Goal: Task Accomplishment & Management: Manage account settings

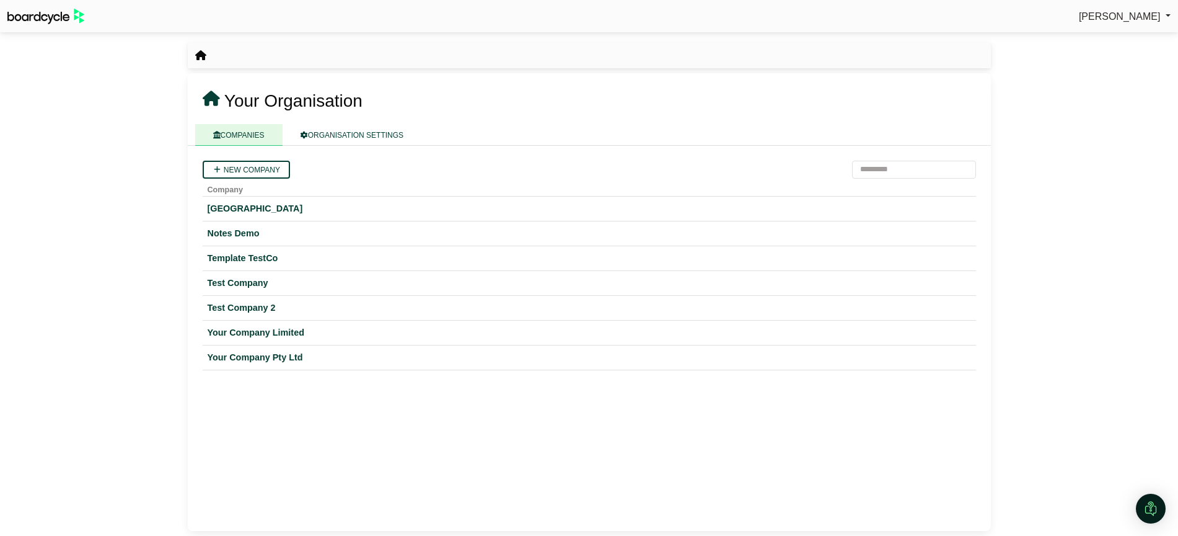
click at [1111, 13] on span "[PERSON_NAME]" at bounding box center [1120, 16] width 82 height 11
click at [1109, 36] on link "Sign Out" at bounding box center [1121, 37] width 99 height 24
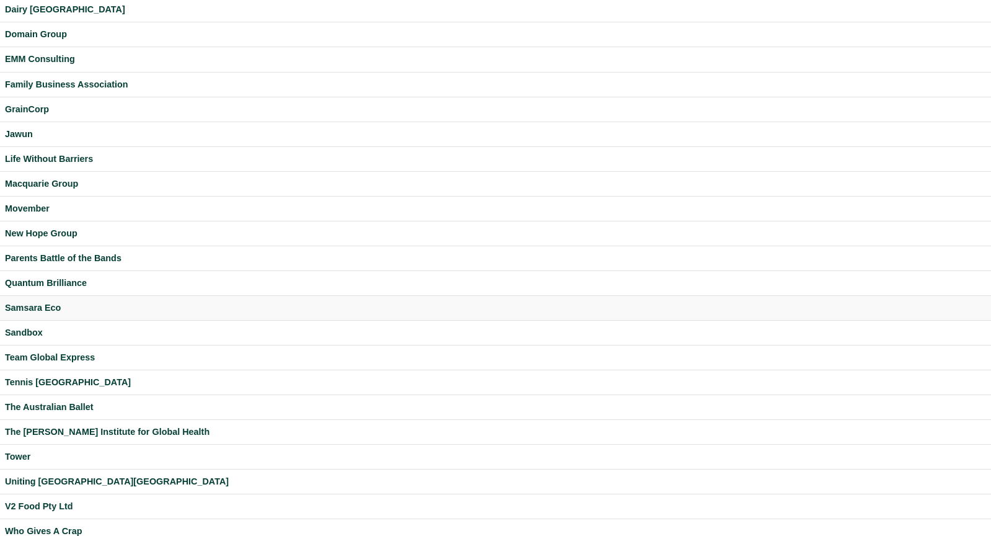
scroll to position [230, 0]
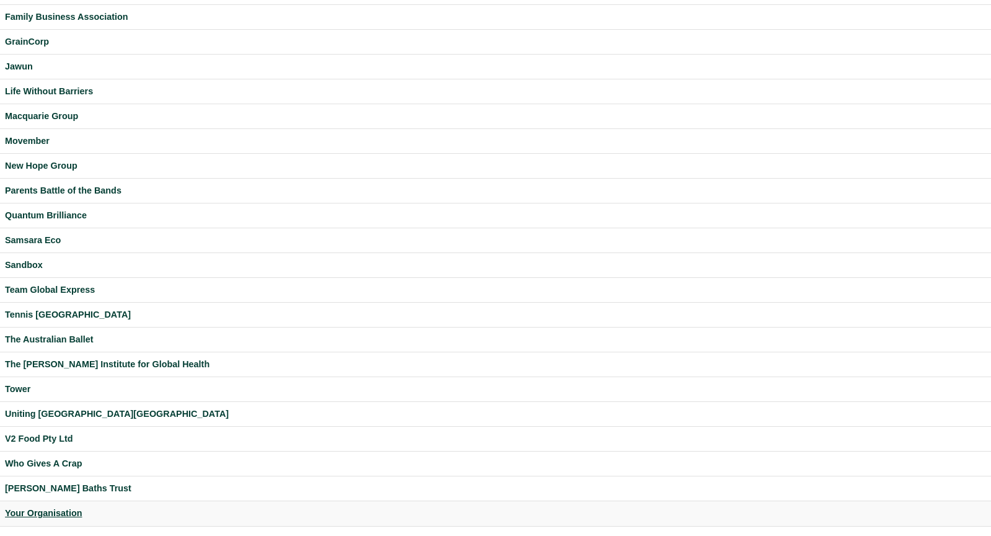
click at [63, 514] on div "Your Organisation" at bounding box center [495, 513] width 981 height 14
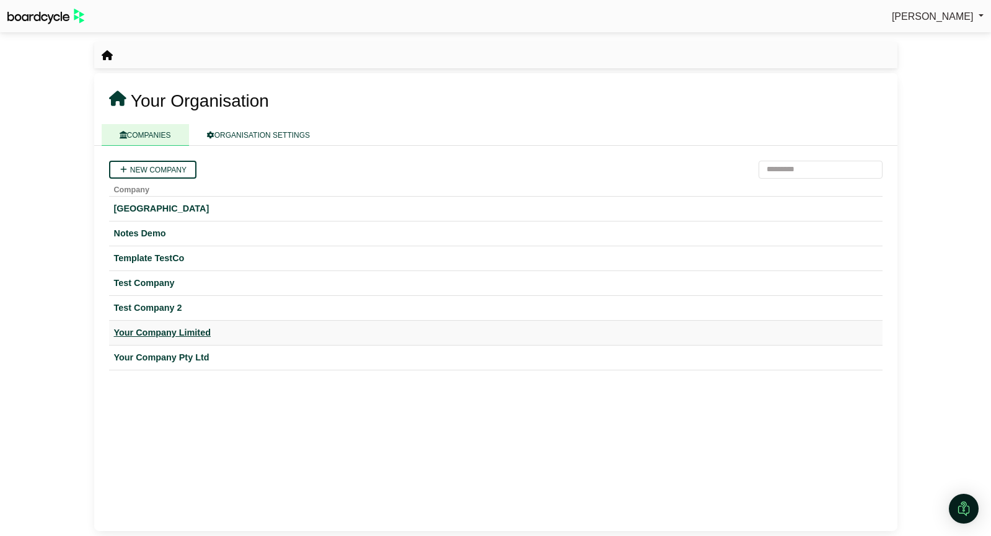
click at [175, 330] on div "Your Company Limited" at bounding box center [496, 332] width 764 height 14
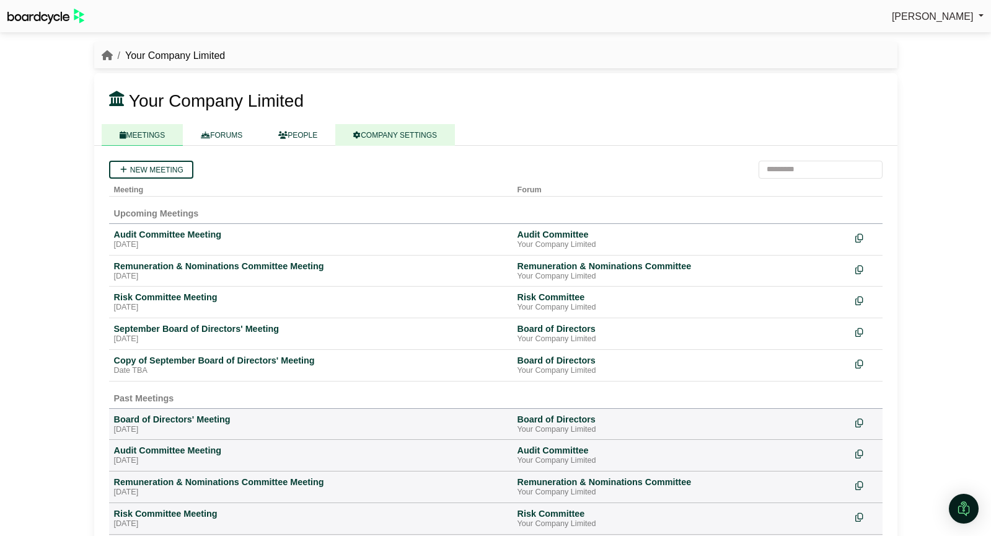
click at [417, 140] on link "COMPANY SETTINGS" at bounding box center [395, 135] width 120 height 22
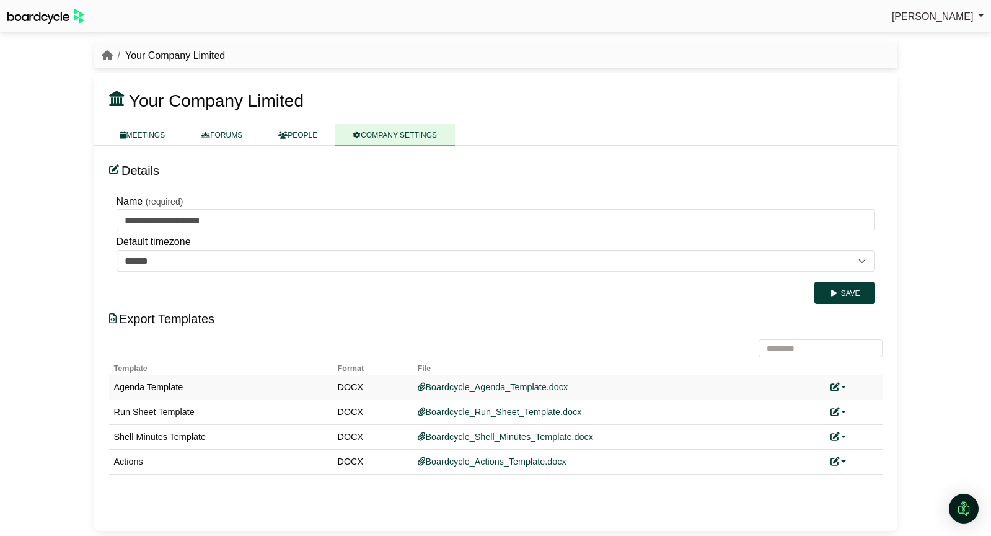
click at [841, 386] on link at bounding box center [839, 387] width 16 height 10
click at [878, 402] on link "Add custom template" at bounding box center [886, 406] width 110 height 24
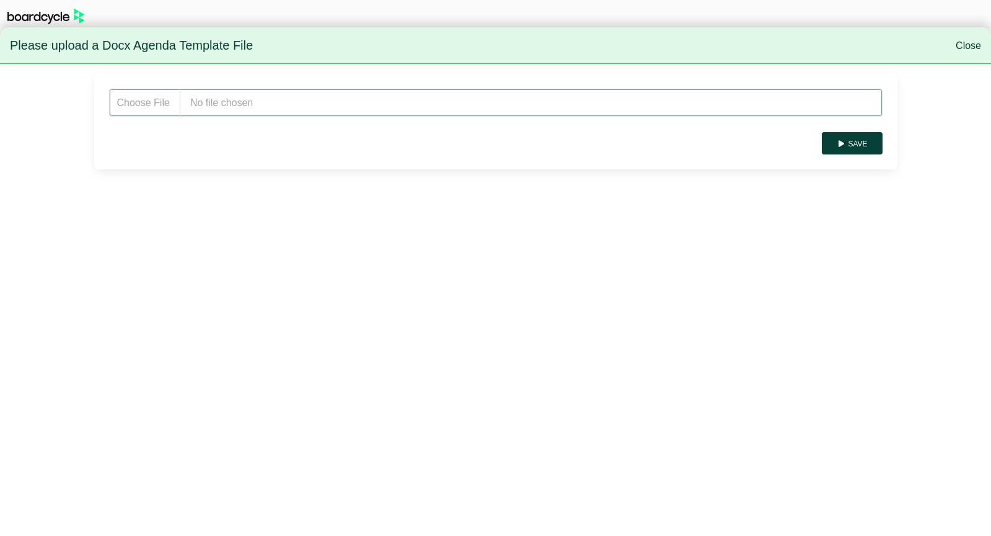
click at [201, 104] on input "file" at bounding box center [496, 103] width 774 height 28
type input "**********"
click at [871, 144] on button "Save" at bounding box center [852, 143] width 60 height 22
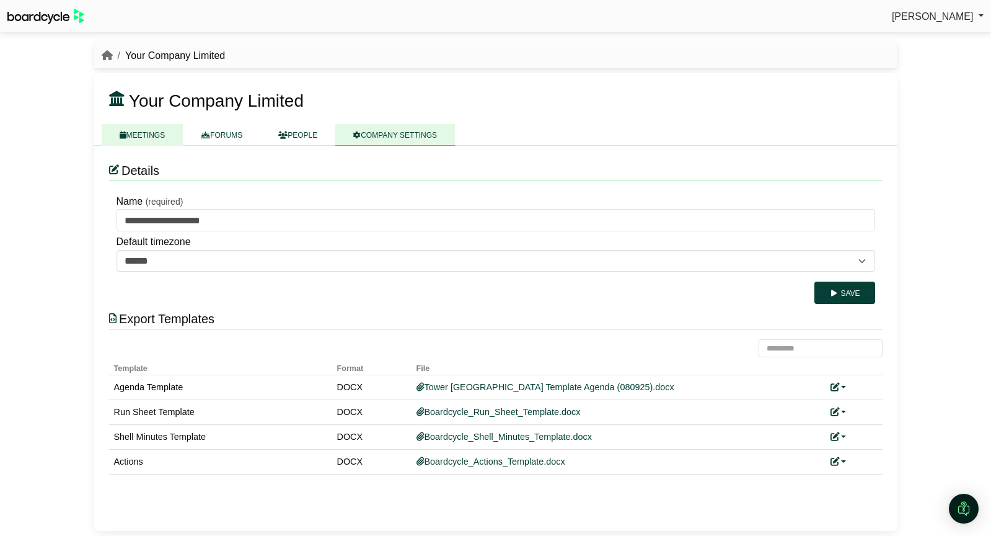
click at [151, 136] on link "MEETINGS" at bounding box center [143, 135] width 82 height 22
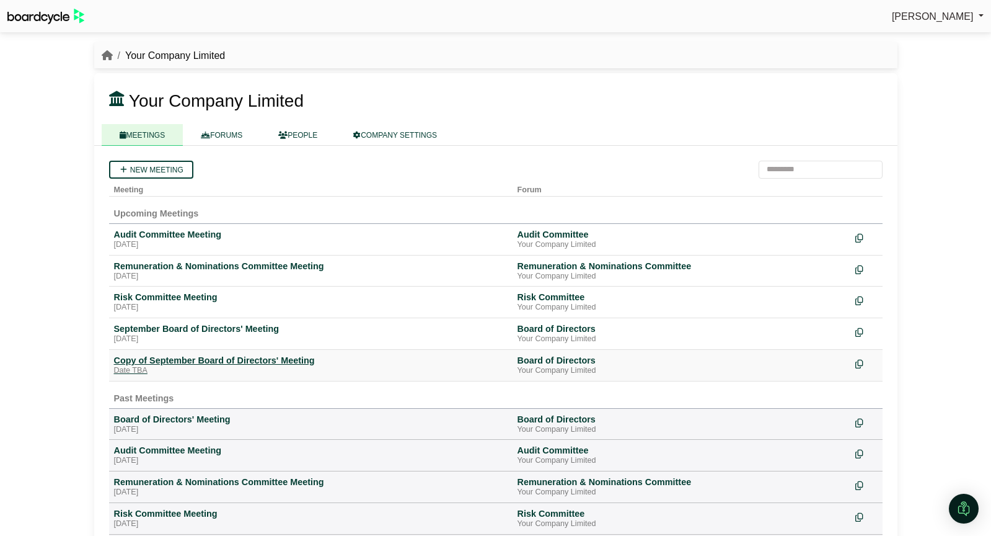
click at [264, 358] on div "Copy of September Board of Directors' Meeting" at bounding box center [311, 360] width 394 height 11
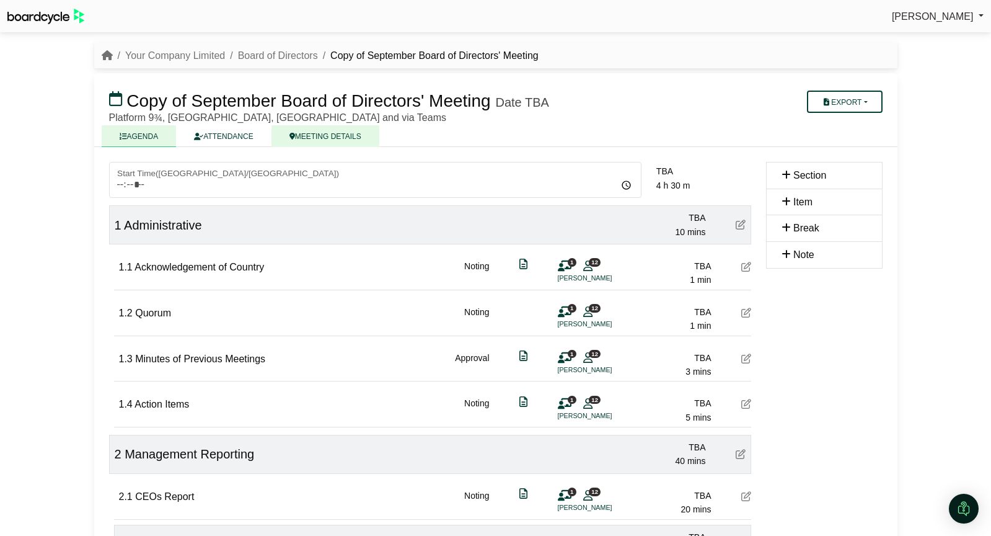
click at [317, 138] on link "MEETING DETAILS" at bounding box center [325, 136] width 108 height 22
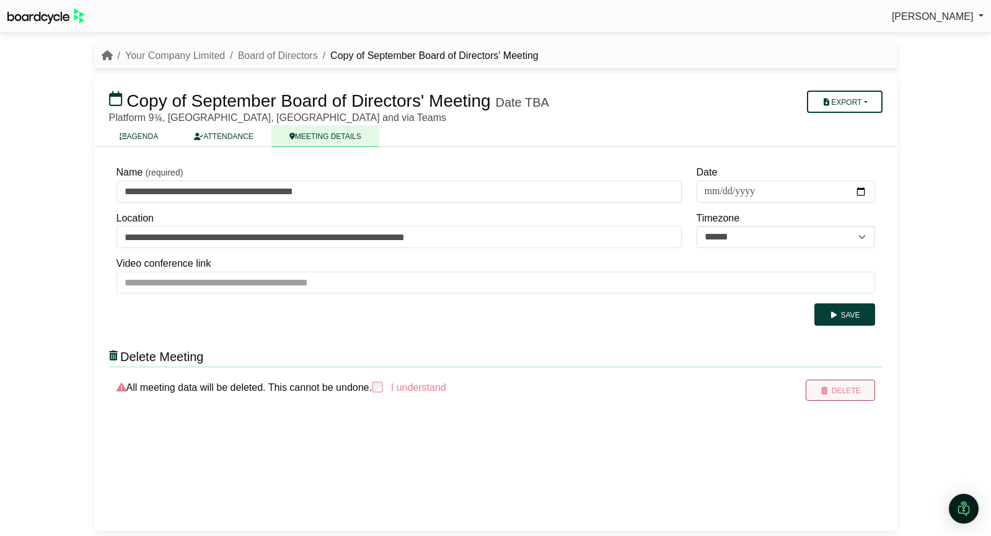
click at [839, 393] on button "Delete" at bounding box center [840, 389] width 69 height 21
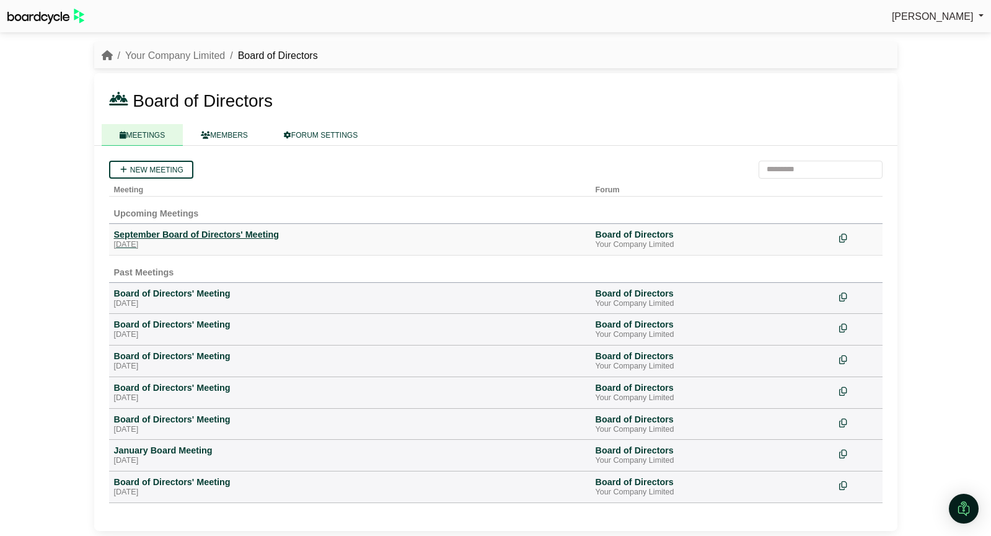
click at [192, 236] on div "September Board of Directors' Meeting" at bounding box center [350, 234] width 472 height 11
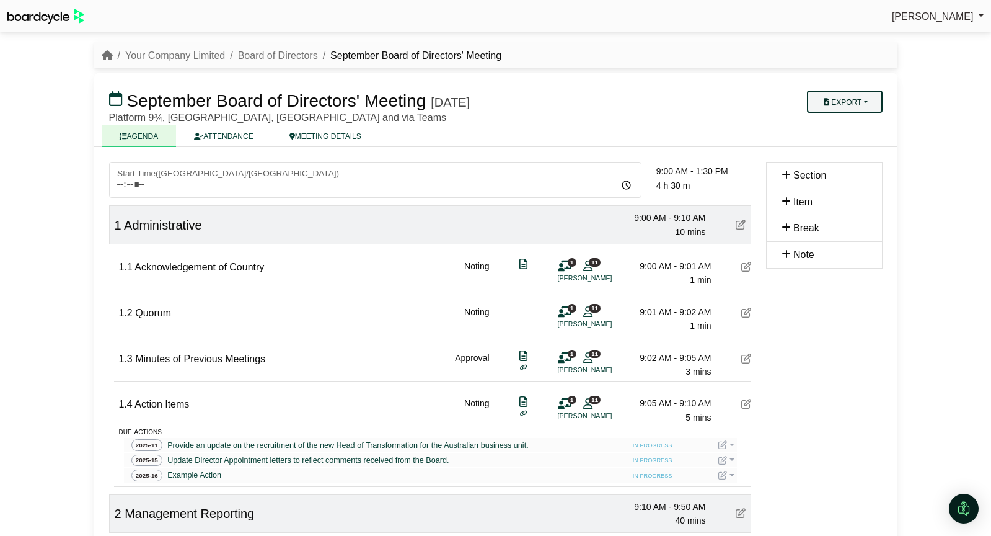
click at [849, 102] on button "Export" at bounding box center [844, 101] width 75 height 22
click at [846, 123] on link "Agenda" at bounding box center [857, 123] width 108 height 19
click at [283, 56] on link "Board of Directors" at bounding box center [278, 55] width 80 height 11
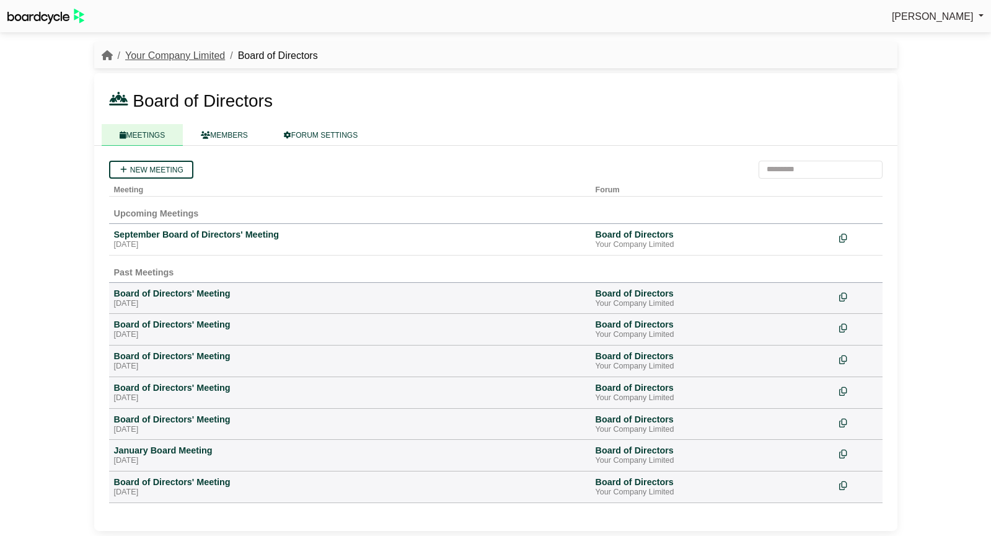
click at [210, 58] on link "Your Company Limited" at bounding box center [175, 55] width 100 height 11
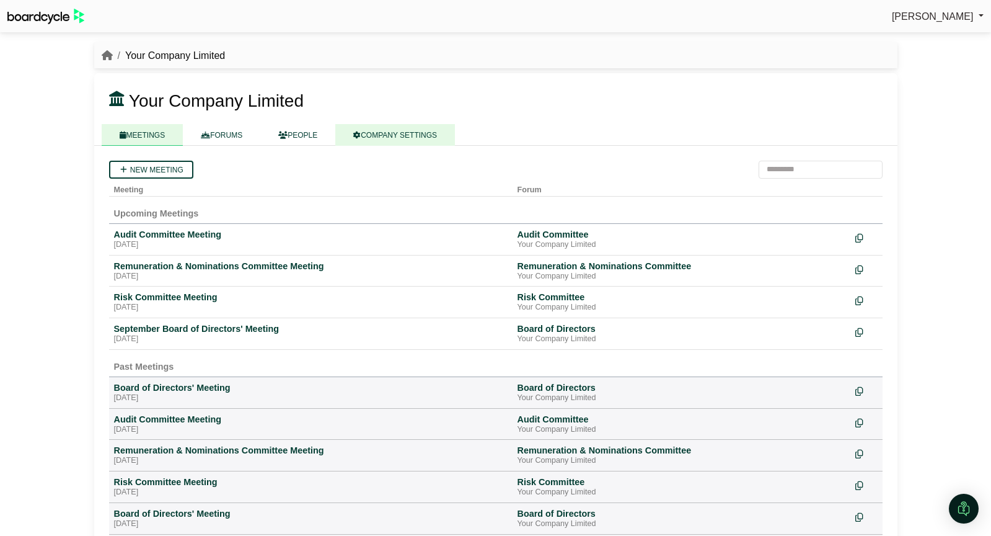
click at [421, 139] on link "COMPANY SETTINGS" at bounding box center [395, 135] width 120 height 22
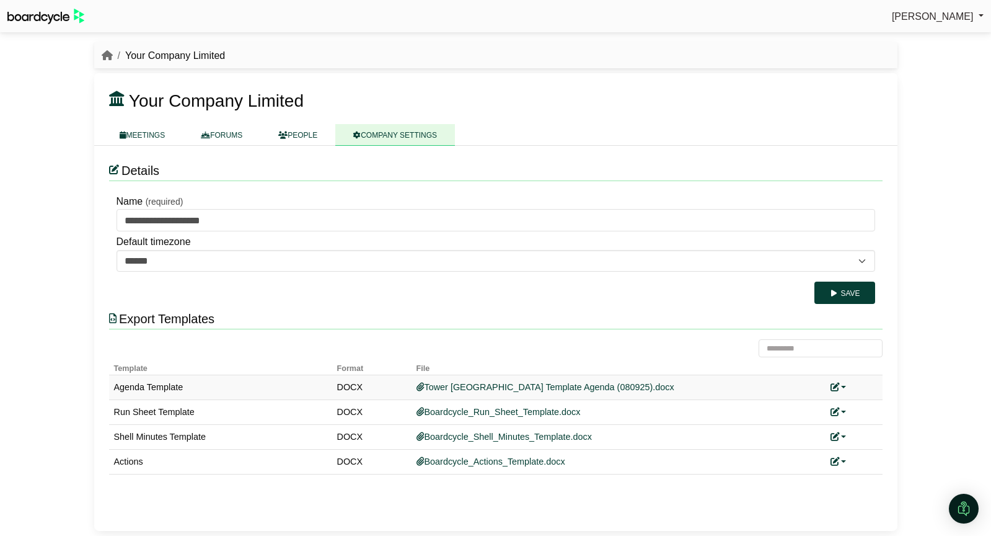
click at [847, 385] on div "Replace custom template Remove custom template" at bounding box center [854, 387] width 47 height 14
click at [844, 386] on link at bounding box center [839, 387] width 16 height 10
click at [858, 402] on link "Replace custom template" at bounding box center [894, 406] width 126 height 24
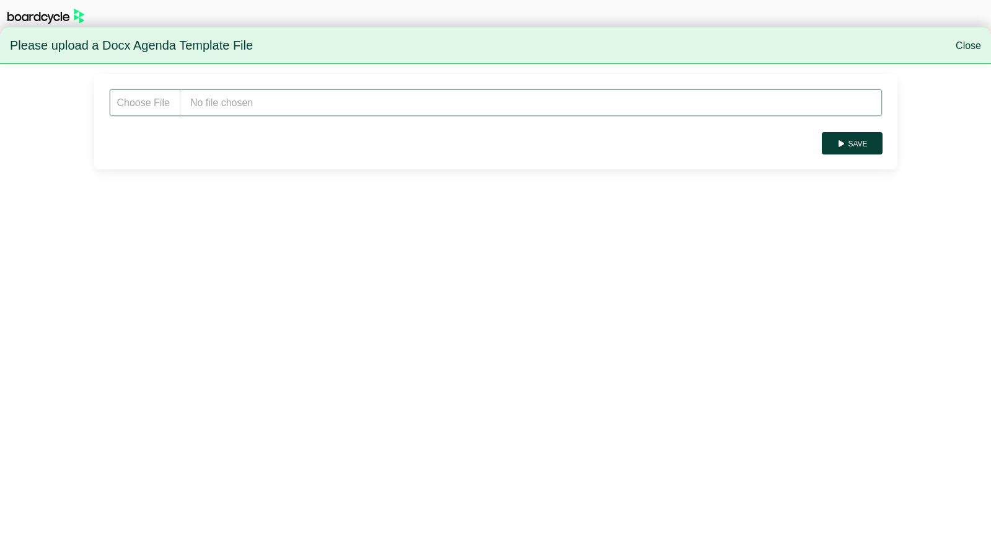
click at [343, 106] on input "file" at bounding box center [496, 103] width 774 height 28
click at [293, 105] on input "file" at bounding box center [496, 103] width 774 height 28
type input "**********"
click at [868, 139] on button "Save" at bounding box center [852, 143] width 60 height 22
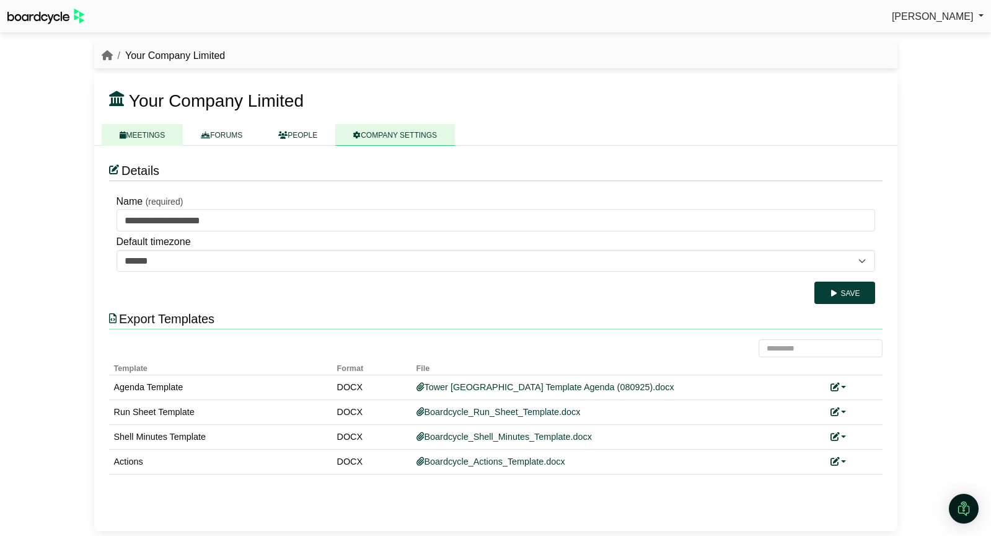
click at [152, 135] on link "MEETINGS" at bounding box center [143, 135] width 82 height 22
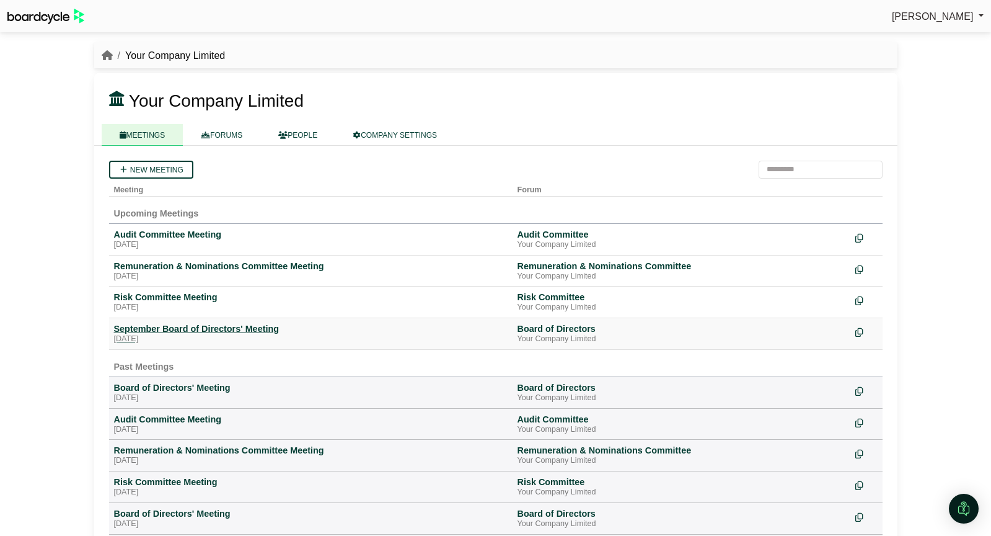
click at [198, 327] on div "September Board of Directors' Meeting" at bounding box center [311, 328] width 394 height 11
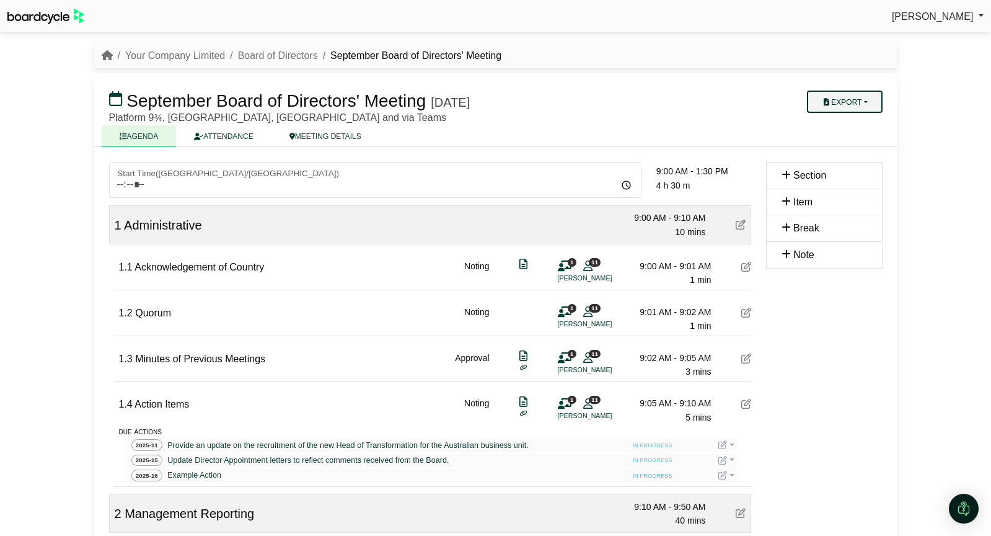
click at [857, 102] on button "Export" at bounding box center [844, 101] width 75 height 22
click at [853, 122] on link "Agenda" at bounding box center [857, 123] width 108 height 19
click at [185, 58] on link "Your Company Limited" at bounding box center [175, 55] width 100 height 11
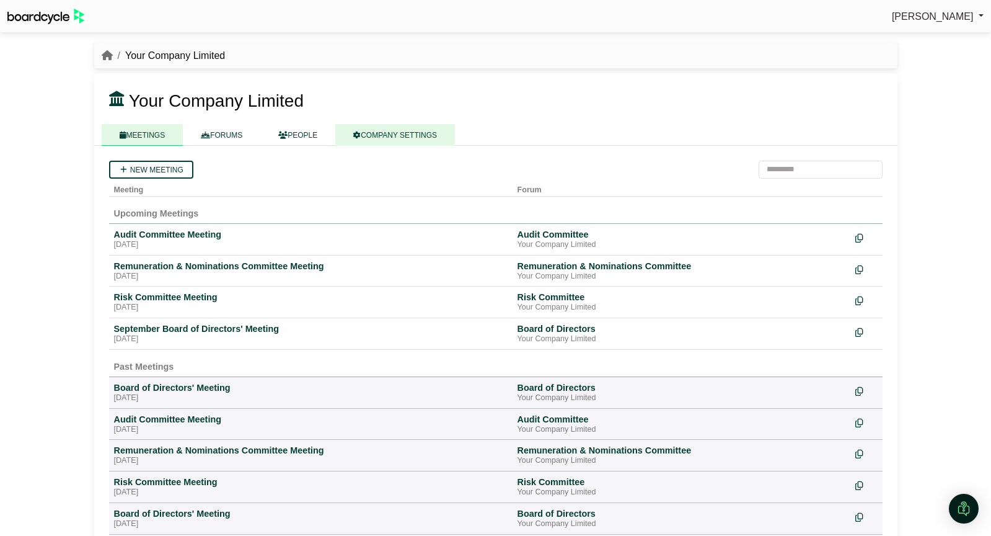
click at [407, 135] on link "COMPANY SETTINGS" at bounding box center [395, 135] width 120 height 22
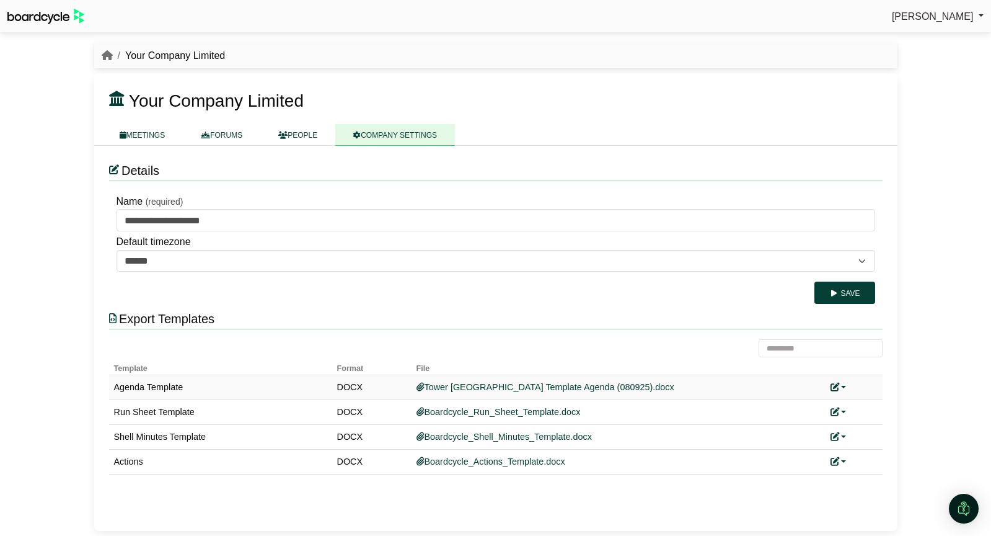
click at [842, 386] on link at bounding box center [839, 387] width 16 height 10
click at [878, 410] on link "Replace custom template" at bounding box center [894, 406] width 126 height 24
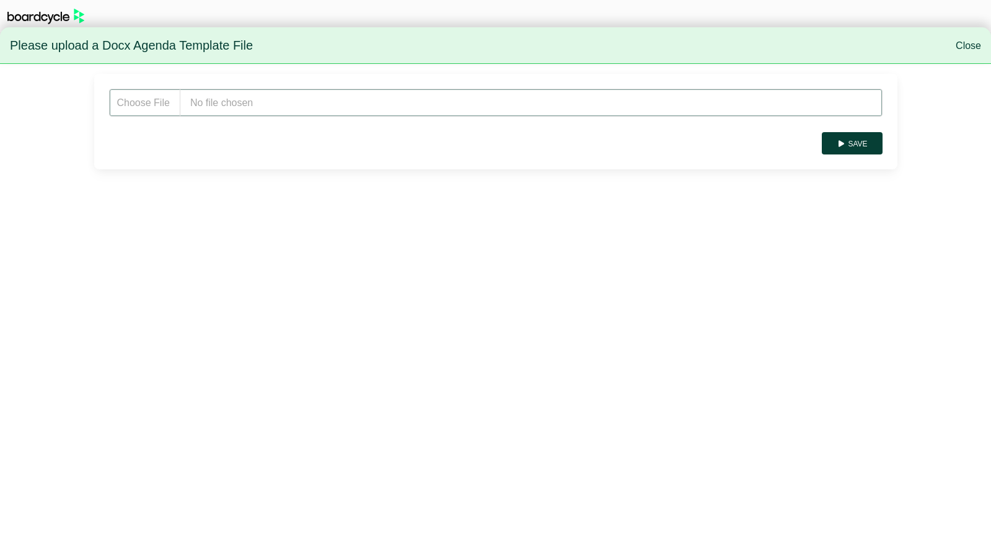
click at [250, 104] on input "file" at bounding box center [496, 103] width 774 height 28
click at [235, 89] on input "file" at bounding box center [496, 103] width 774 height 28
type input "**********"
click at [868, 136] on button "Save" at bounding box center [852, 143] width 60 height 22
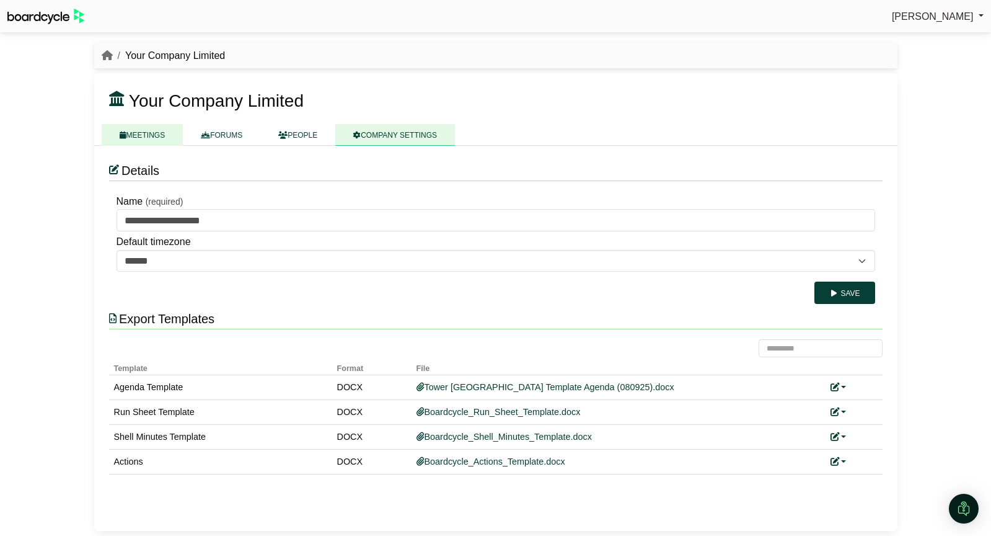
click at [148, 136] on link "MEETINGS" at bounding box center [143, 135] width 82 height 22
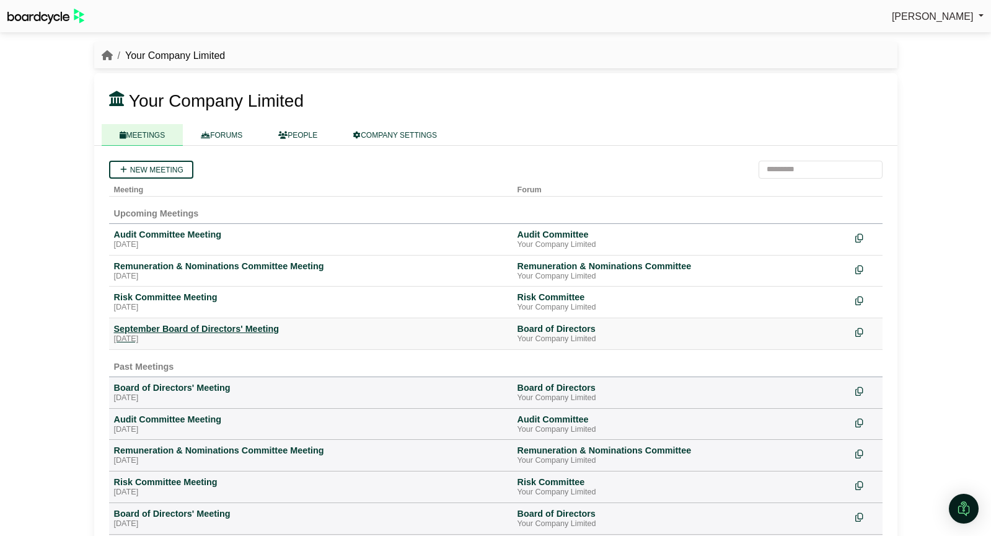
click at [203, 338] on div "[DATE]" at bounding box center [311, 339] width 394 height 10
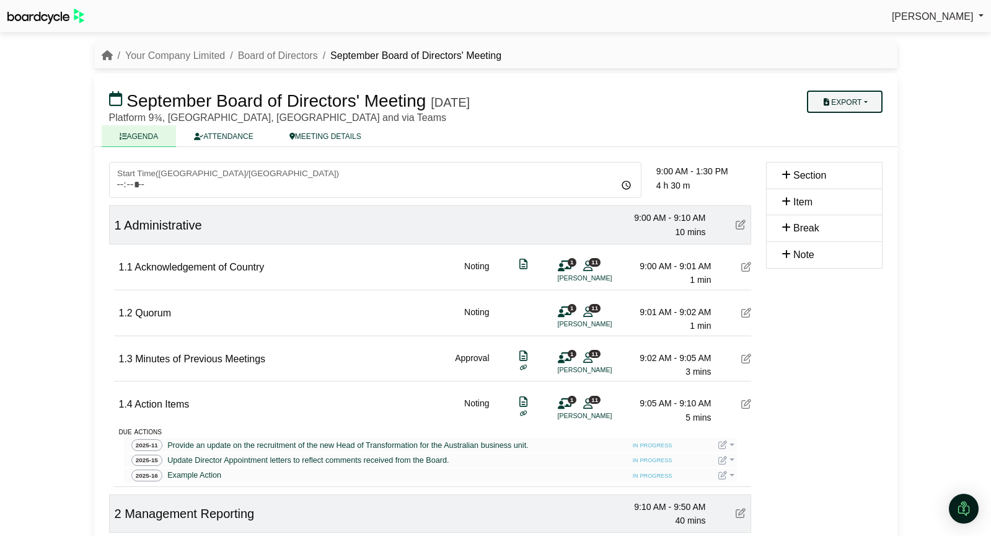
click at [872, 99] on button "Export" at bounding box center [844, 101] width 75 height 22
click at [860, 122] on link "Agenda" at bounding box center [857, 123] width 108 height 19
click at [213, 56] on link "Your Company Limited" at bounding box center [175, 55] width 100 height 11
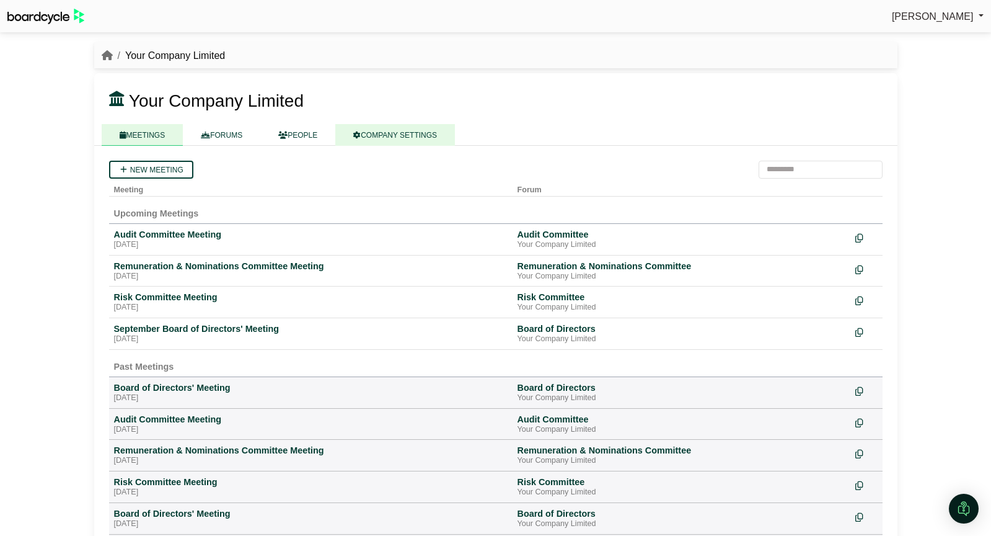
click at [421, 130] on link "COMPANY SETTINGS" at bounding box center [395, 135] width 120 height 22
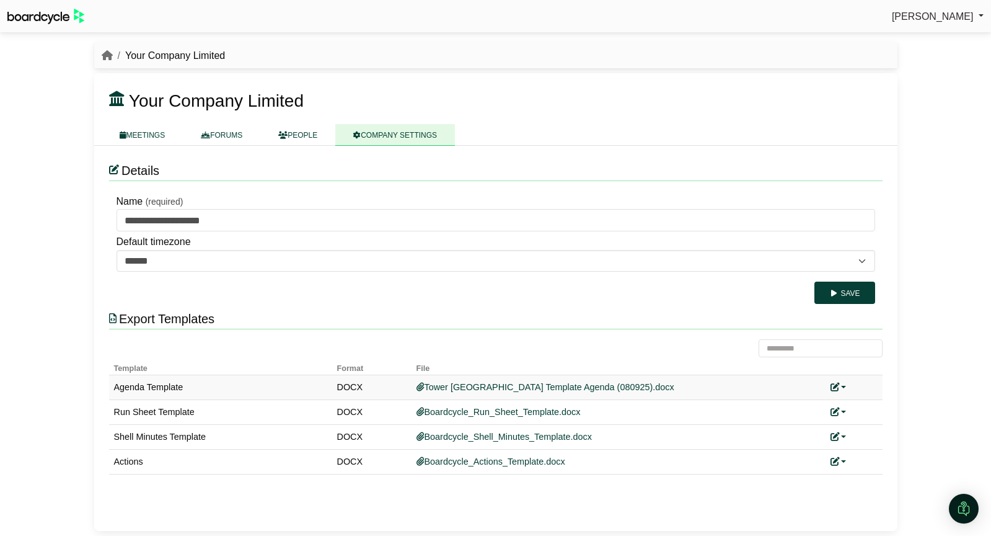
click at [842, 383] on link at bounding box center [839, 387] width 16 height 10
click at [870, 423] on button "Remove custom template" at bounding box center [894, 429] width 126 height 24
click at [109, 58] on icon "breadcrumb" at bounding box center [107, 55] width 11 height 10
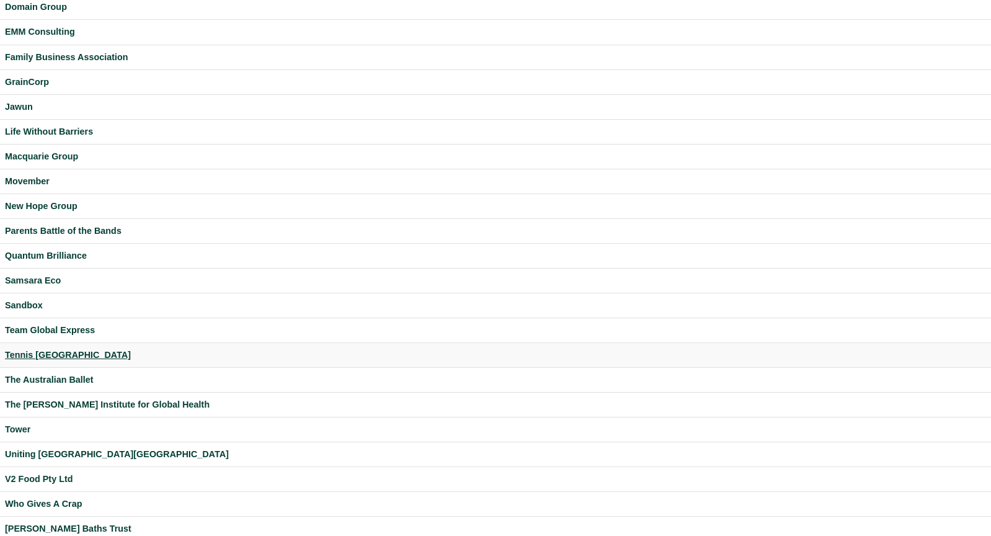
scroll to position [230, 0]
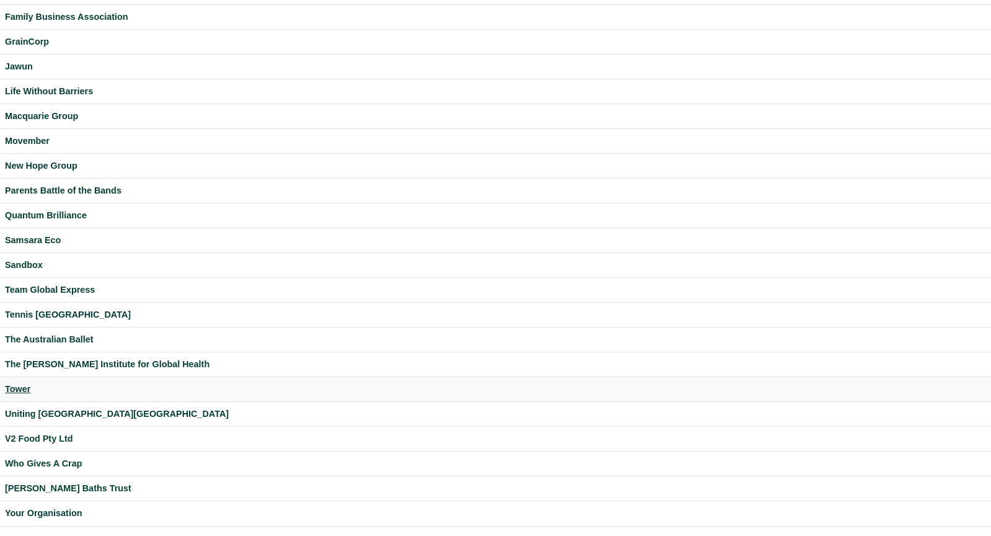
click at [21, 390] on div "Tower" at bounding box center [495, 389] width 981 height 14
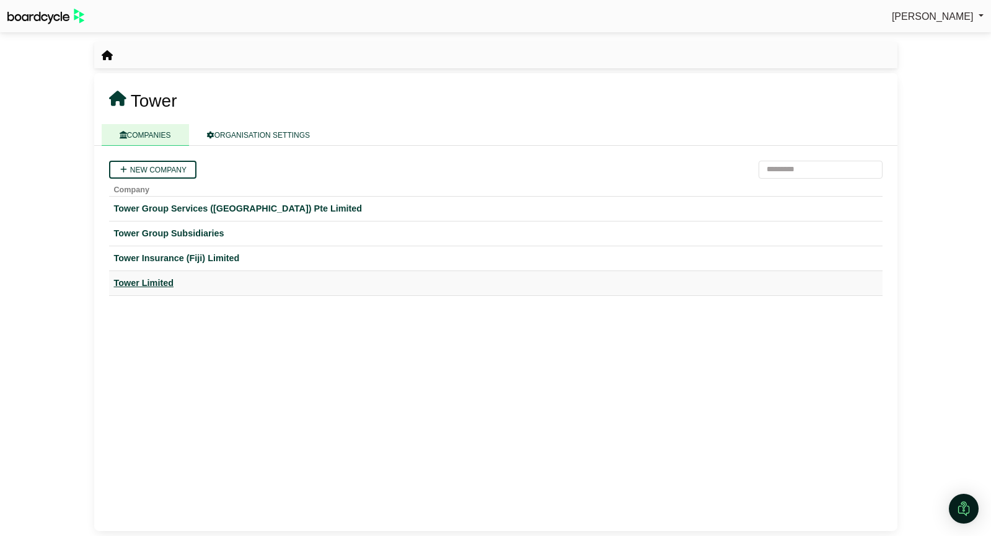
click at [164, 281] on div "Tower Limited" at bounding box center [496, 283] width 764 height 14
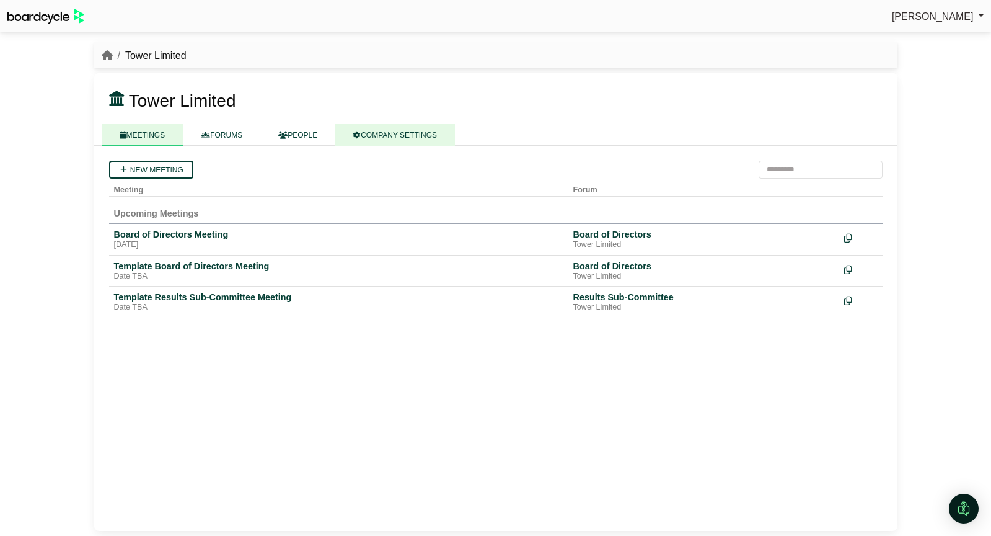
click at [384, 138] on link "COMPANY SETTINGS" at bounding box center [395, 135] width 120 height 22
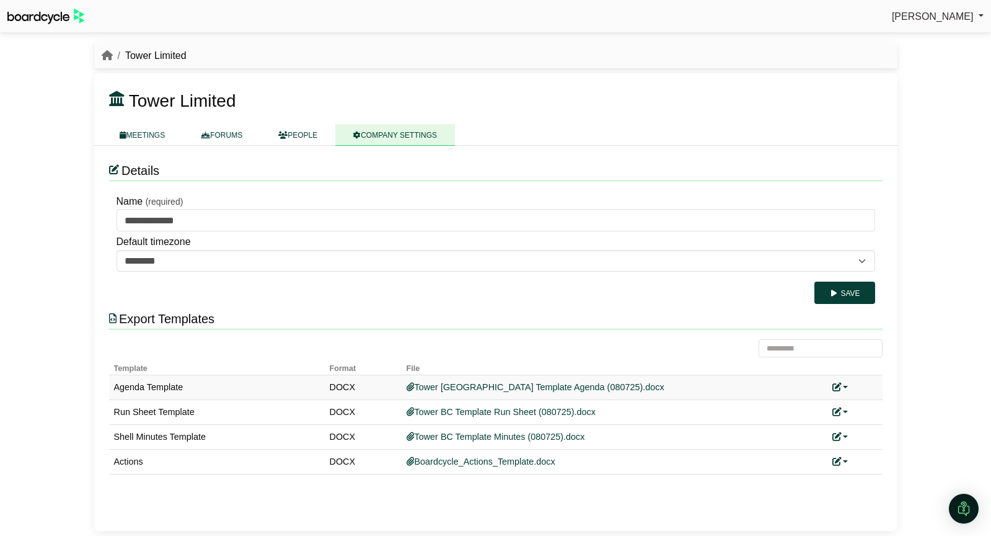
click at [847, 387] on link at bounding box center [840, 387] width 16 height 10
click at [865, 400] on link "Replace custom template" at bounding box center [895, 406] width 126 height 24
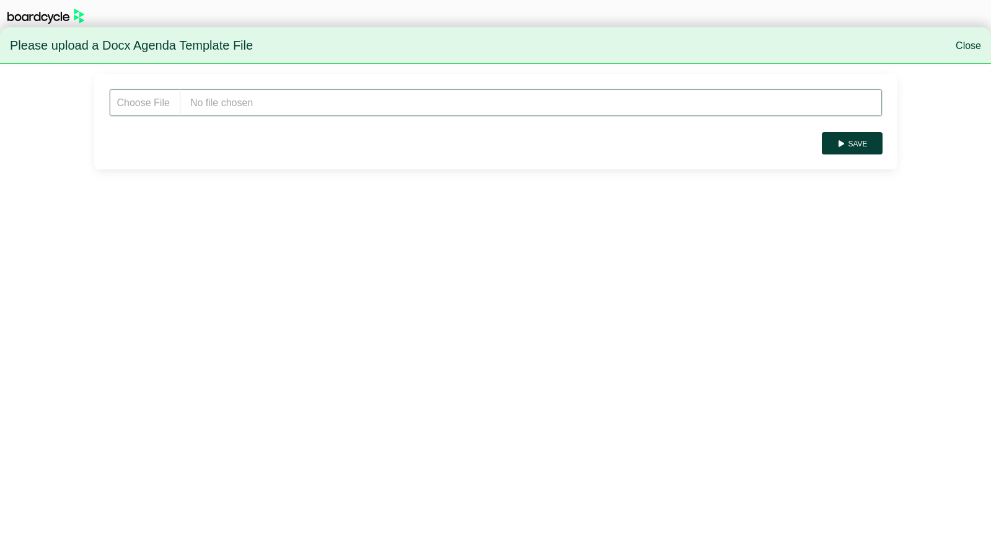
click at [228, 102] on input "file" at bounding box center [496, 103] width 774 height 28
type input "**********"
click at [879, 144] on button "Save" at bounding box center [852, 143] width 60 height 22
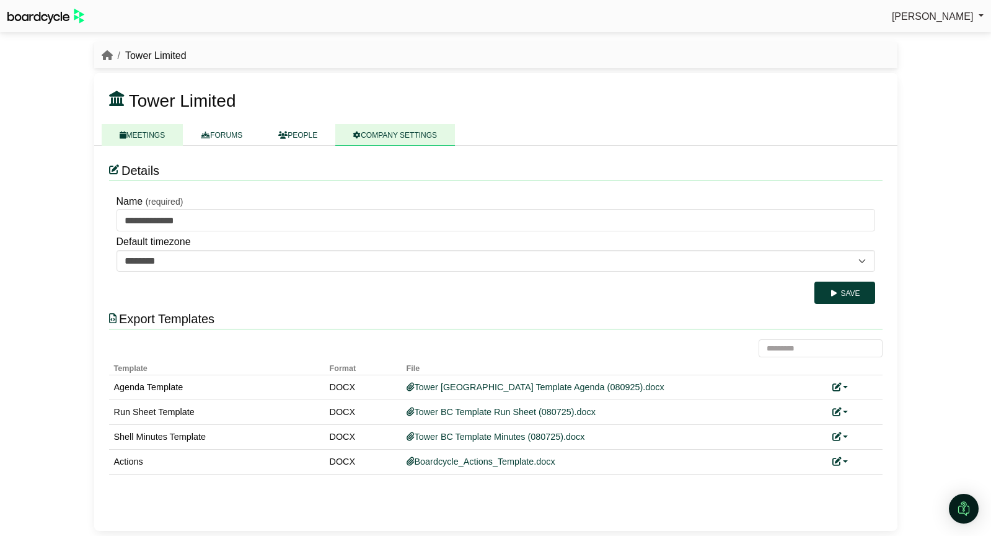
click at [149, 139] on link "MEETINGS" at bounding box center [143, 135] width 82 height 22
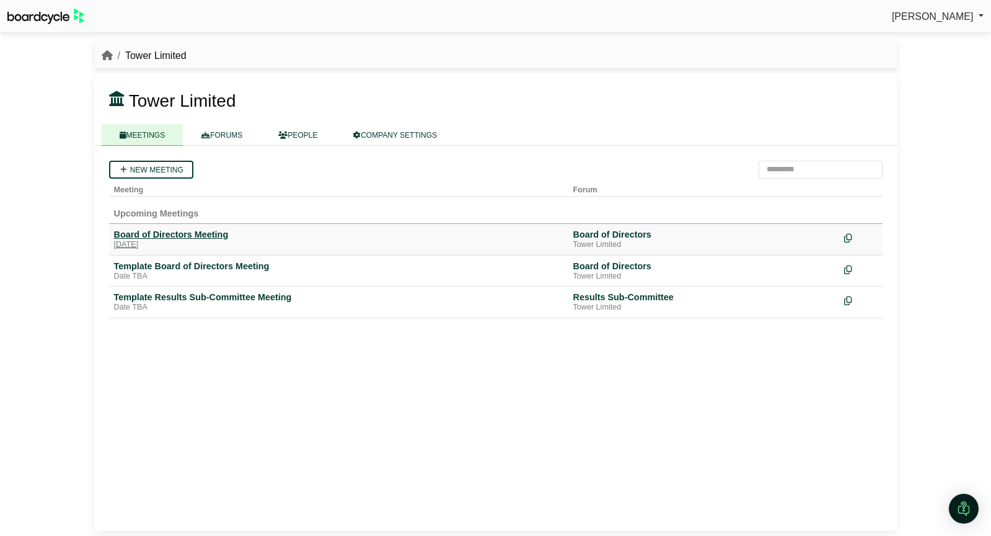
click at [193, 242] on div "Thursday, 25 September 2025" at bounding box center [338, 245] width 449 height 10
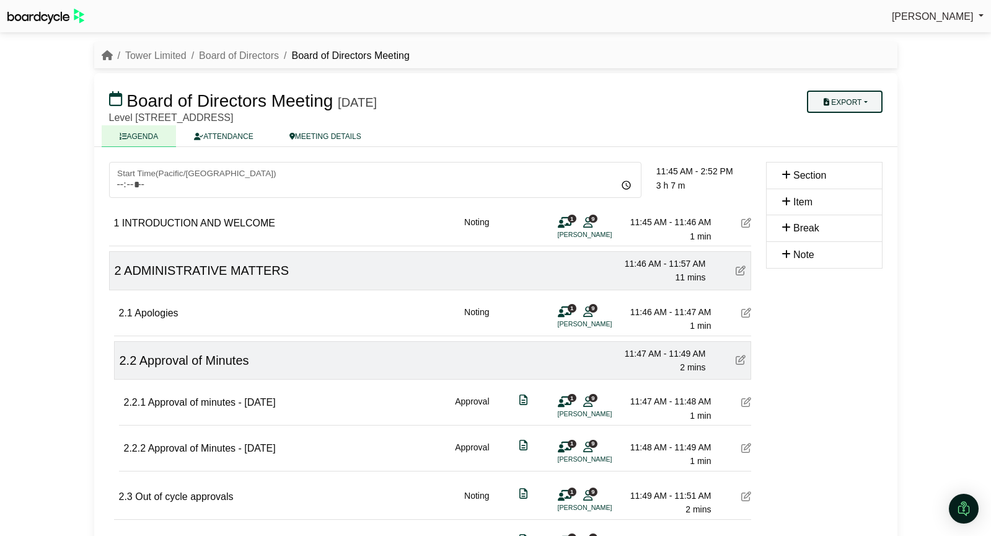
scroll to position [2, 0]
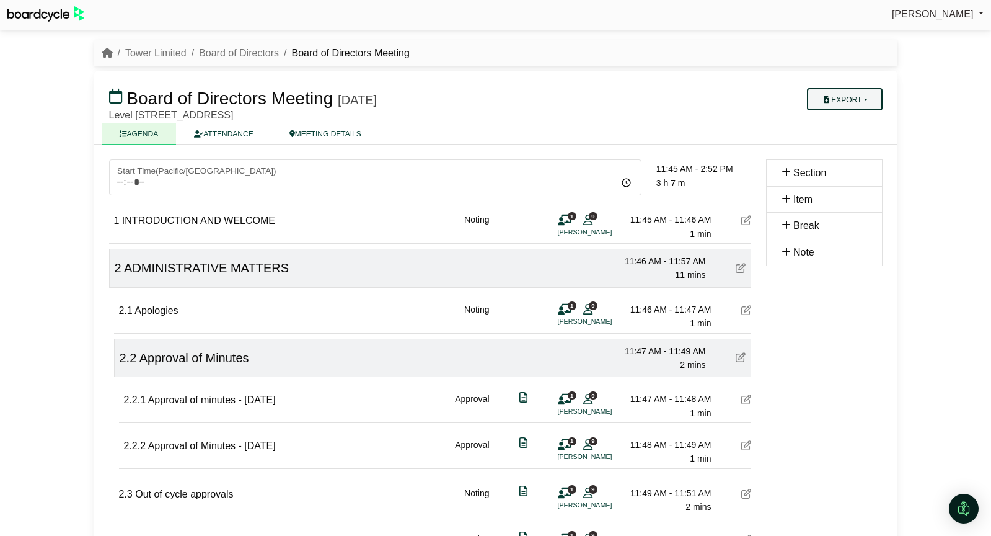
click at [869, 99] on button "Export" at bounding box center [844, 99] width 75 height 22
click at [847, 123] on link "Agenda" at bounding box center [857, 121] width 108 height 19
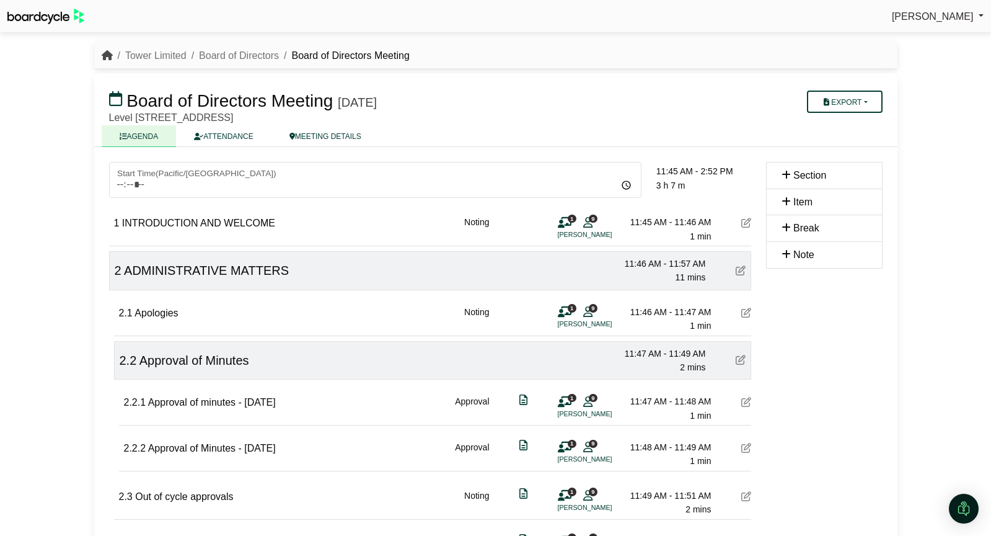
click at [108, 56] on icon "breadcrumb" at bounding box center [107, 55] width 11 height 10
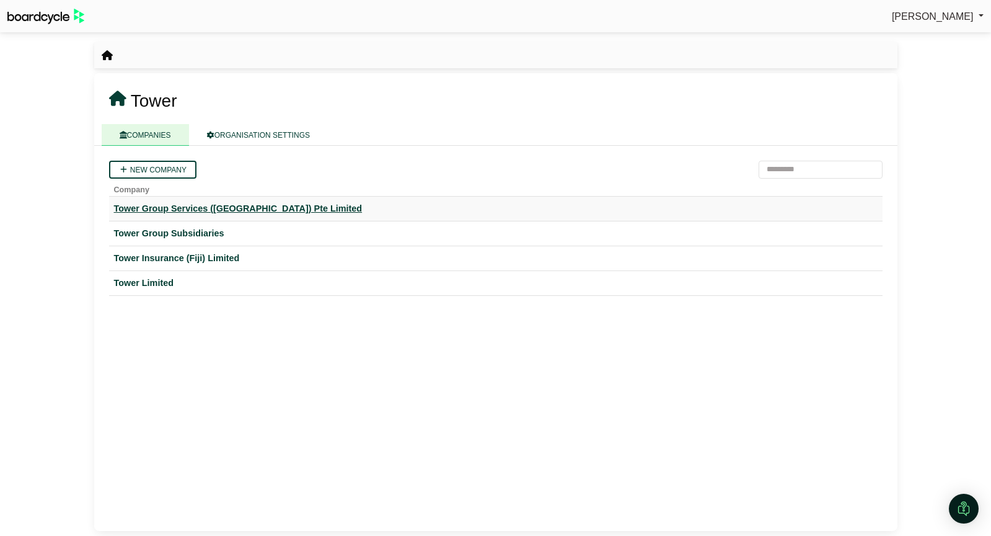
click at [165, 205] on div "Tower Group Services ([GEOGRAPHIC_DATA]) Pte Limited" at bounding box center [496, 208] width 764 height 14
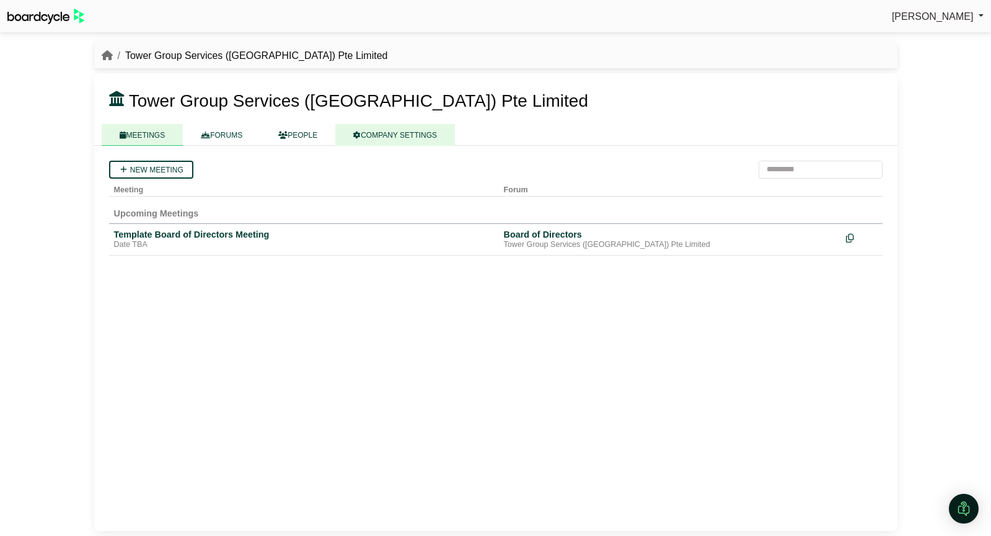
click at [391, 137] on link "COMPANY SETTINGS" at bounding box center [395, 135] width 120 height 22
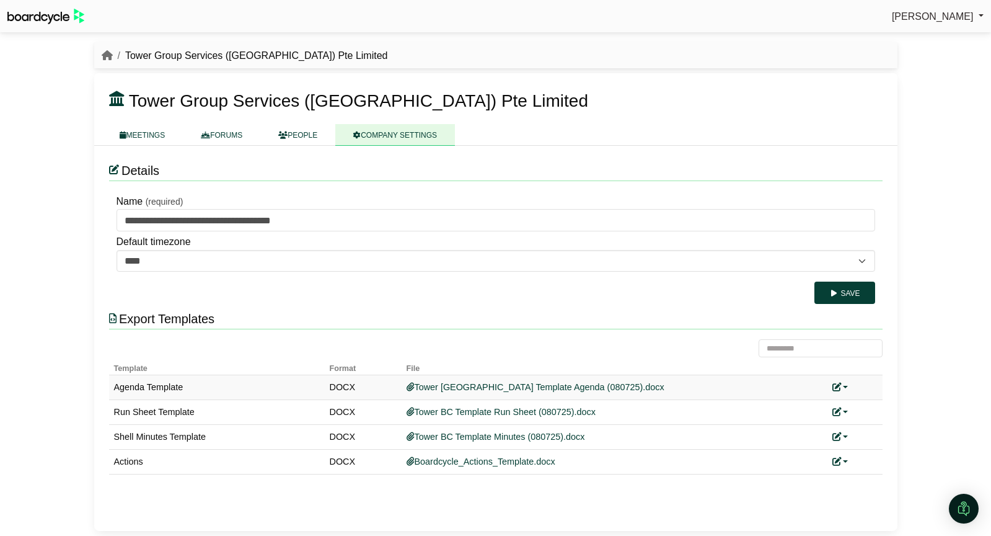
click at [843, 388] on link at bounding box center [840, 387] width 16 height 10
click at [864, 396] on link "Replace custom template" at bounding box center [895, 406] width 126 height 24
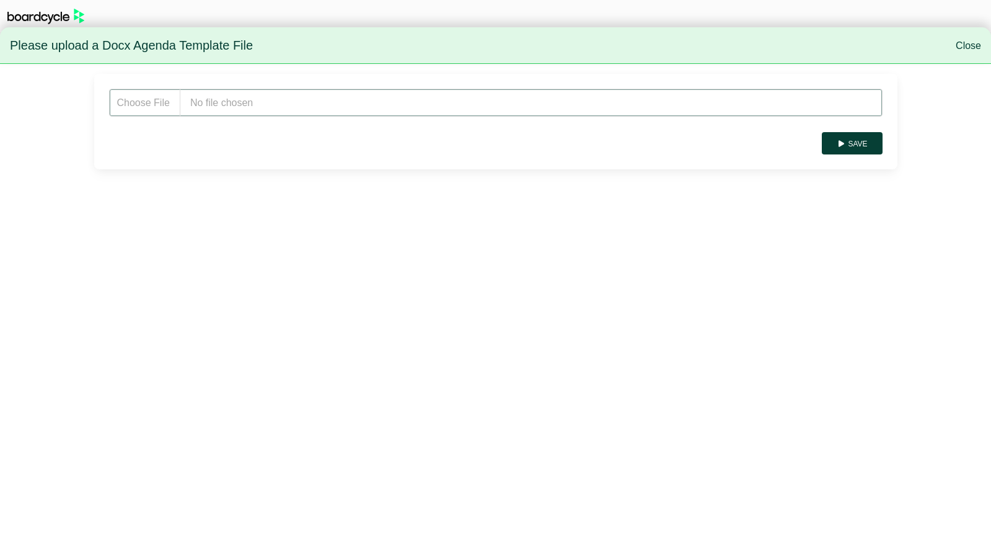
click at [239, 104] on input "file" at bounding box center [496, 103] width 774 height 28
type input "**********"
click at [867, 147] on button "Save" at bounding box center [852, 143] width 60 height 22
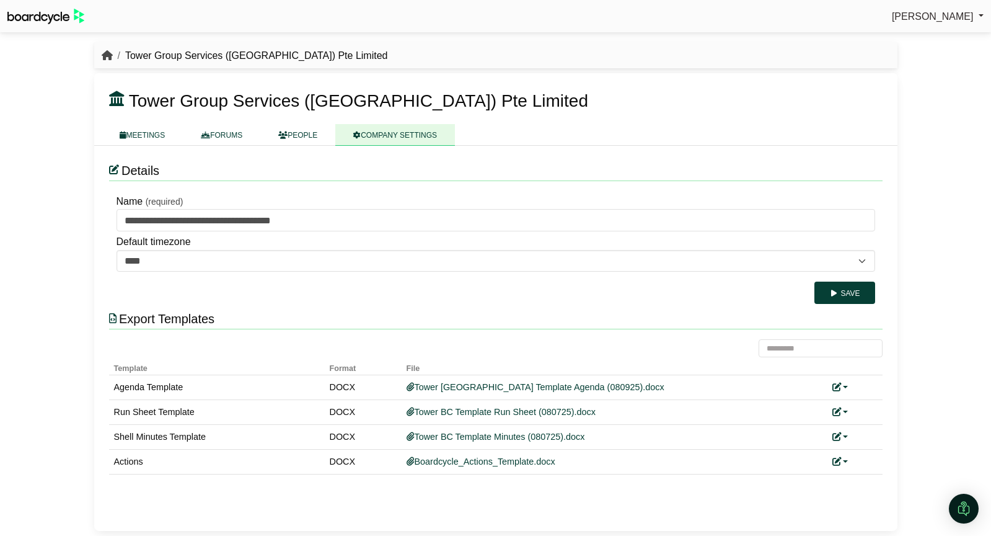
click at [105, 55] on icon "breadcrumb" at bounding box center [107, 55] width 11 height 10
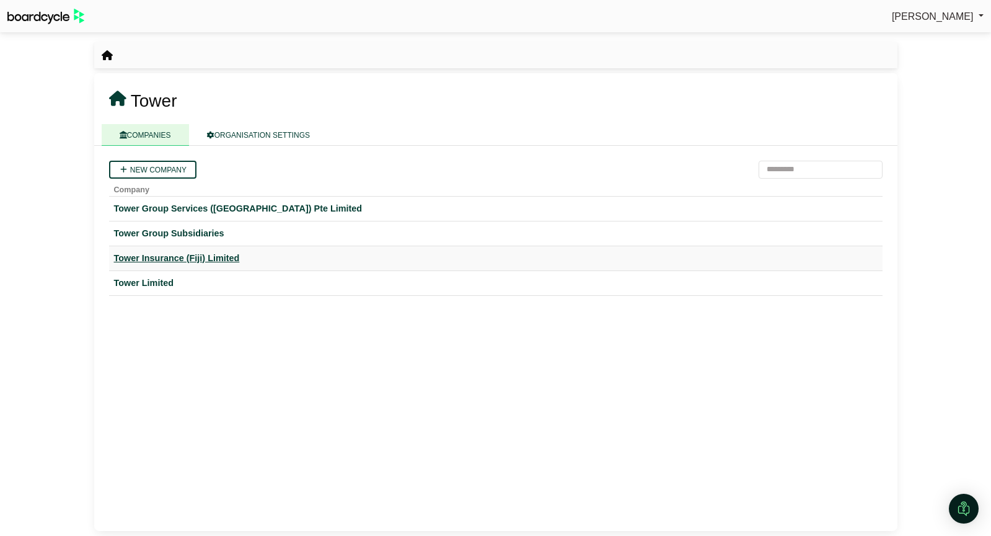
click at [176, 257] on div "Tower Insurance (Fiji) Limited" at bounding box center [496, 258] width 764 height 14
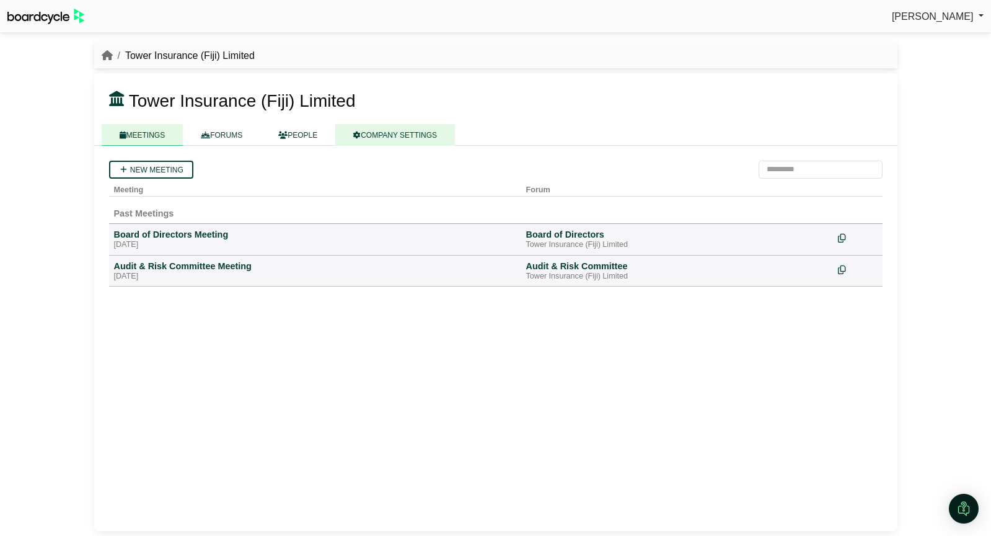
click at [409, 138] on link "COMPANY SETTINGS" at bounding box center [395, 135] width 120 height 22
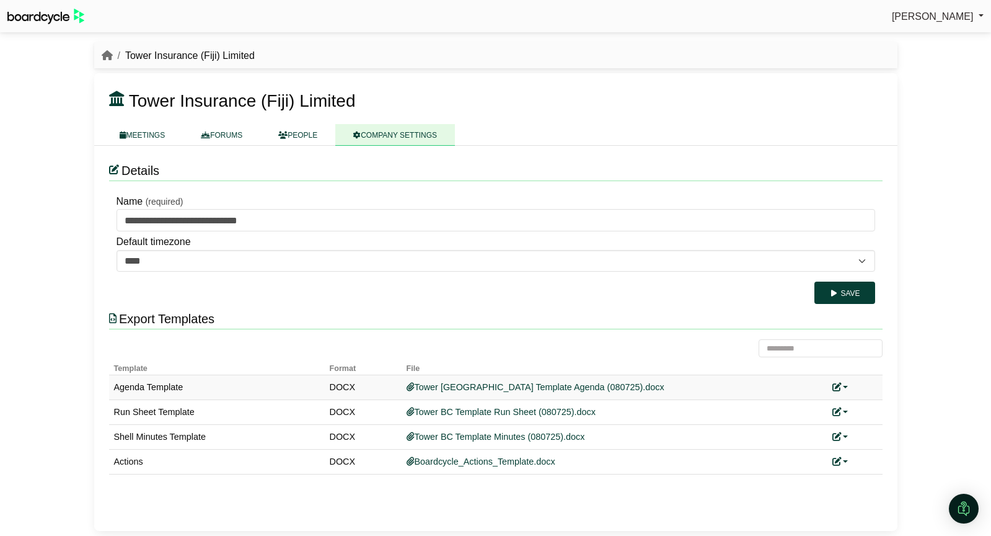
click at [847, 386] on link at bounding box center [840, 387] width 16 height 10
click at [854, 405] on link "Replace custom template" at bounding box center [895, 406] width 126 height 24
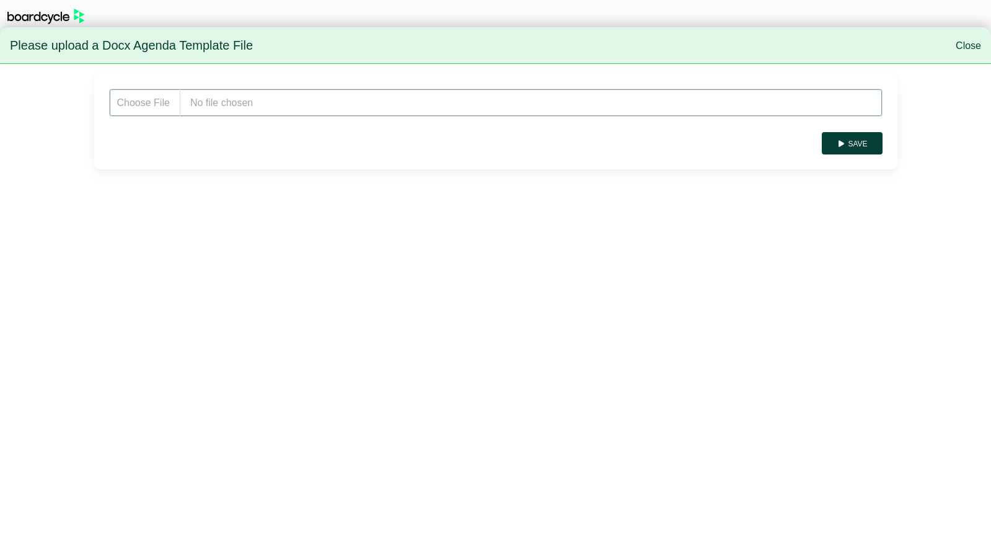
click at [213, 110] on input "file" at bounding box center [496, 103] width 774 height 28
type input "**********"
click at [860, 143] on button "Save" at bounding box center [852, 143] width 60 height 22
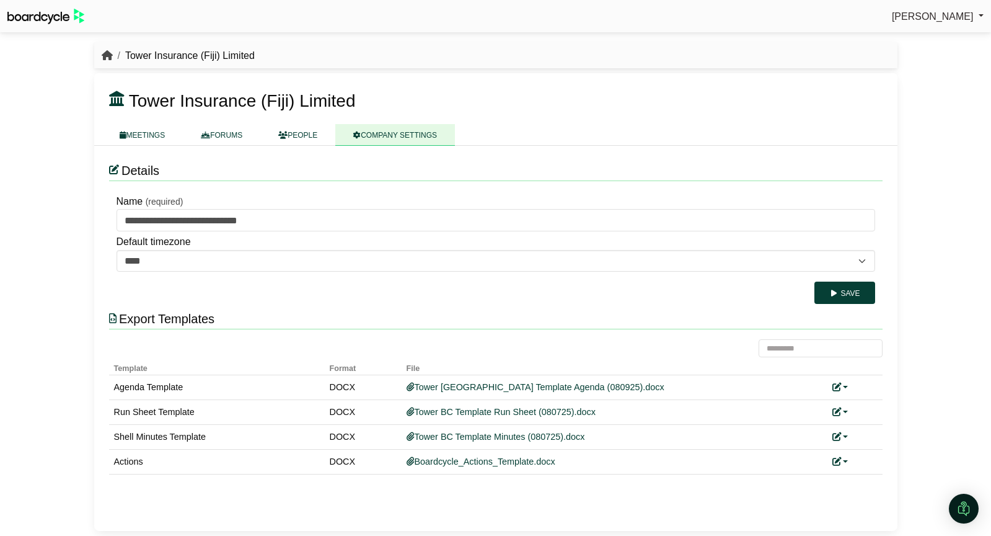
click at [112, 53] on icon "breadcrumb" at bounding box center [107, 55] width 11 height 10
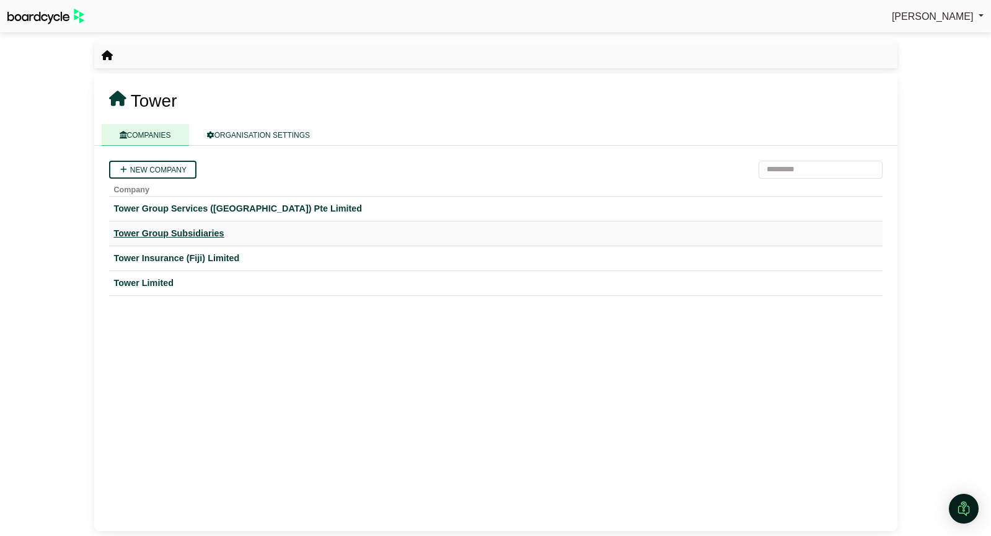
click at [190, 236] on div "Tower Group Subsidiaries" at bounding box center [496, 233] width 764 height 14
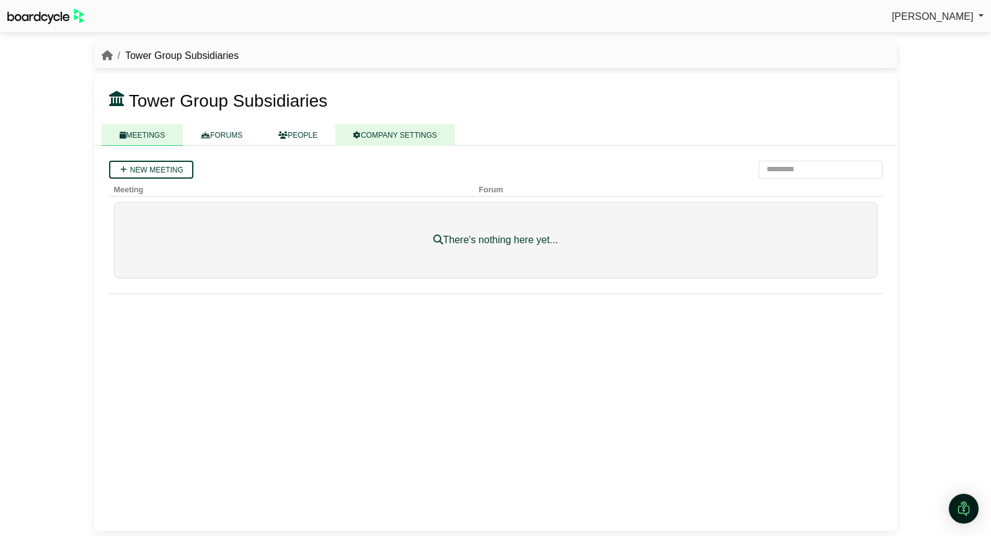
click at [386, 128] on link "COMPANY SETTINGS" at bounding box center [395, 135] width 120 height 22
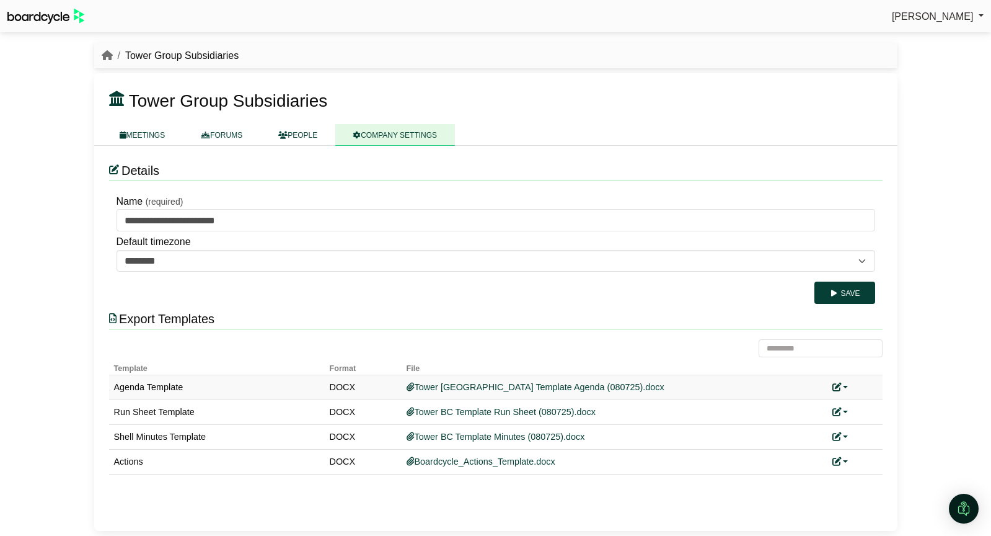
click at [845, 386] on link at bounding box center [840, 387] width 16 height 10
click at [873, 404] on link "Replace custom template" at bounding box center [895, 406] width 126 height 24
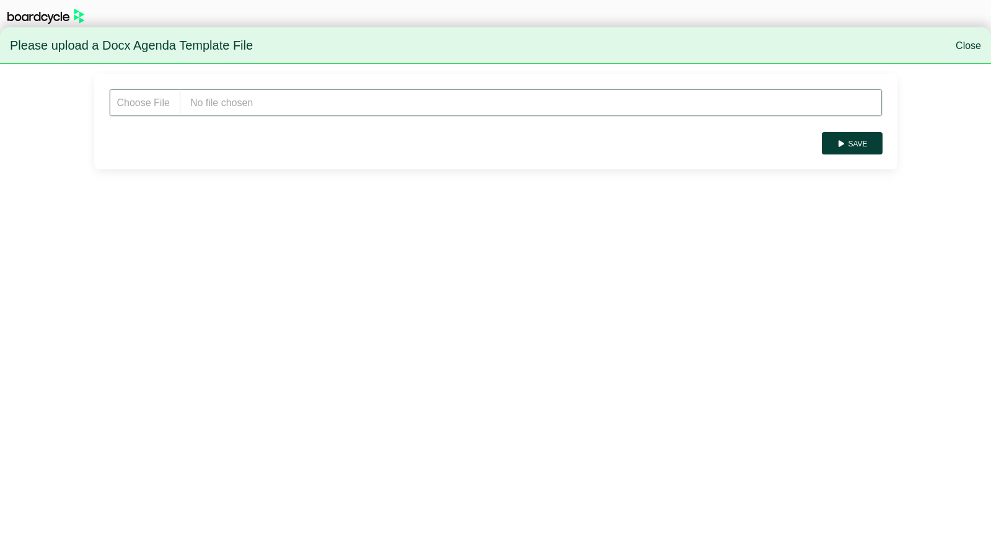
click at [276, 108] on input "file" at bounding box center [496, 103] width 774 height 28
type input "**********"
click at [870, 147] on button "Save" at bounding box center [852, 143] width 60 height 22
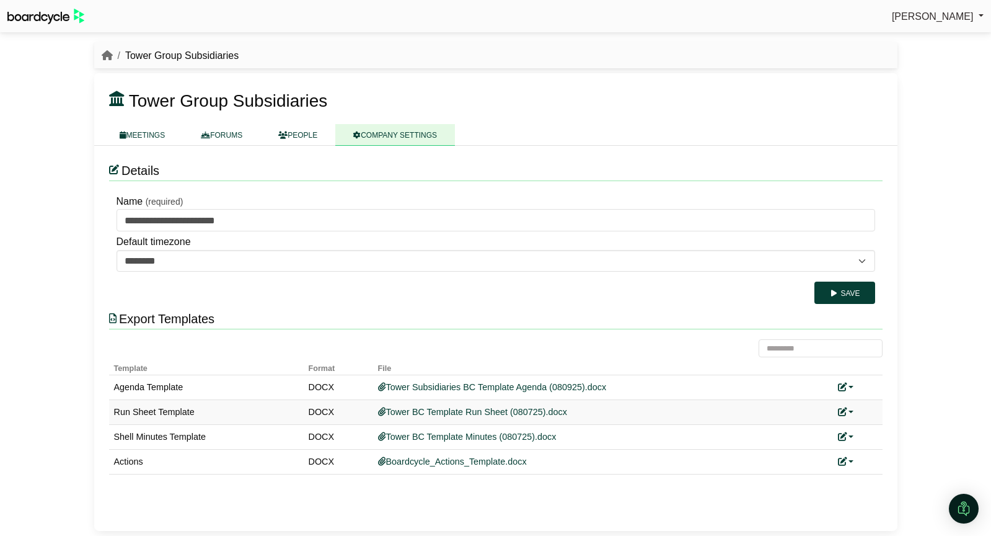
click at [851, 410] on link at bounding box center [846, 412] width 16 height 10
click at [866, 428] on link "Replace custom template" at bounding box center [901, 430] width 126 height 24
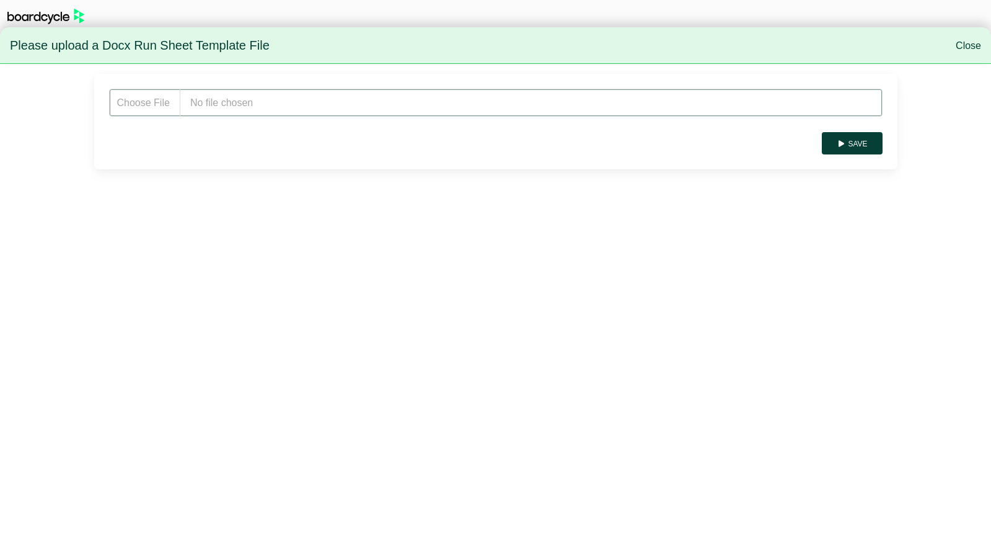
click at [245, 108] on input "file" at bounding box center [496, 103] width 774 height 28
type input "**********"
click at [864, 143] on button "Save" at bounding box center [852, 143] width 60 height 22
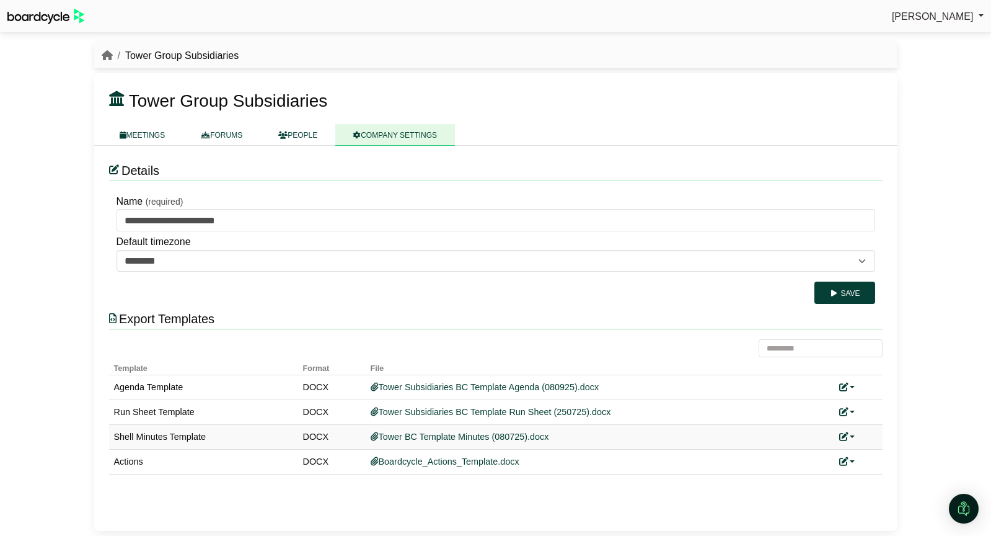
click at [850, 437] on link at bounding box center [847, 436] width 16 height 10
click at [875, 452] on link "Replace custom template" at bounding box center [902, 455] width 126 height 24
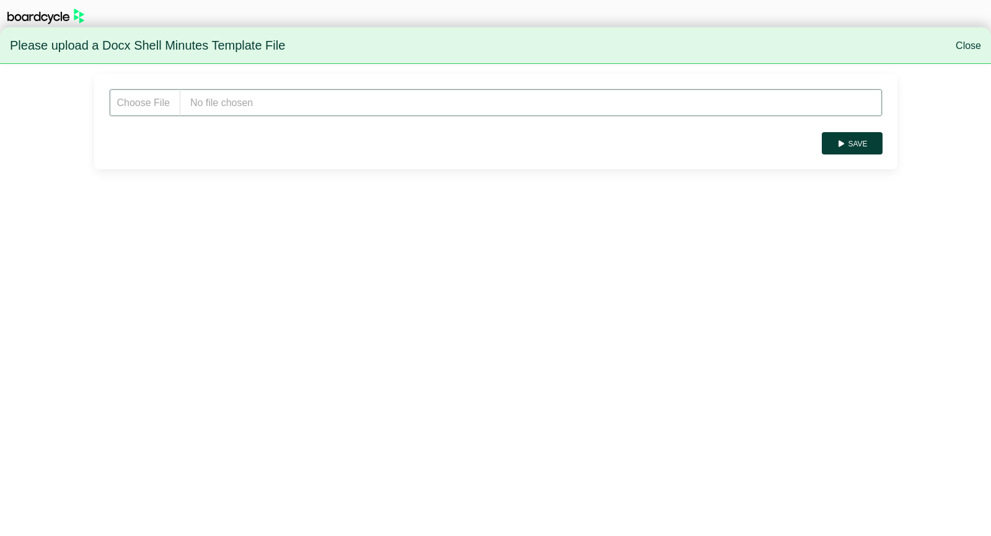
click at [265, 110] on input "file" at bounding box center [496, 103] width 774 height 28
type input "**********"
click at [854, 143] on button "Save" at bounding box center [852, 143] width 60 height 22
